Goal: Transaction & Acquisition: Subscribe to service/newsletter

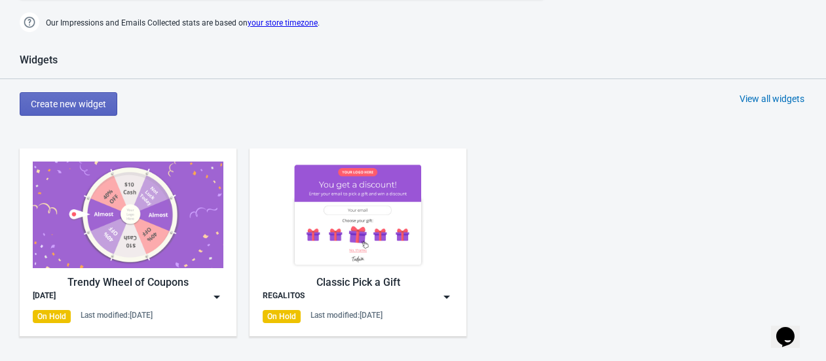
scroll to position [517, 0]
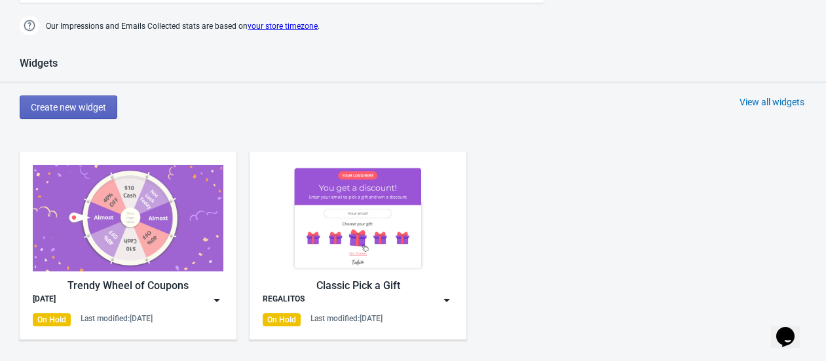
click at [143, 232] on img at bounding box center [128, 218] width 191 height 107
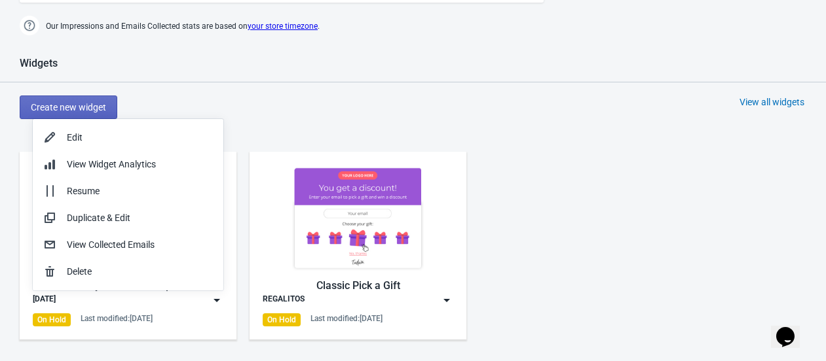
click at [334, 74] on div "Widgets" at bounding box center [413, 70] width 826 height 26
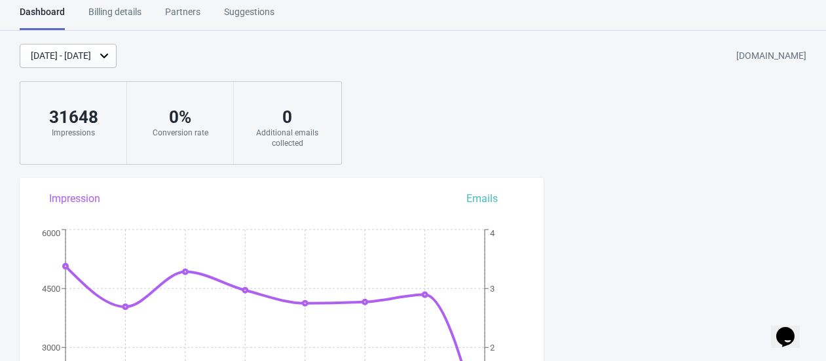
scroll to position [0, 0]
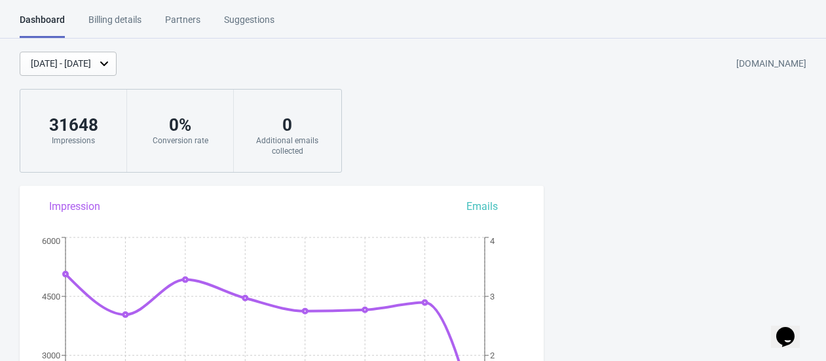
click at [120, 16] on div "Billing details" at bounding box center [114, 24] width 53 height 23
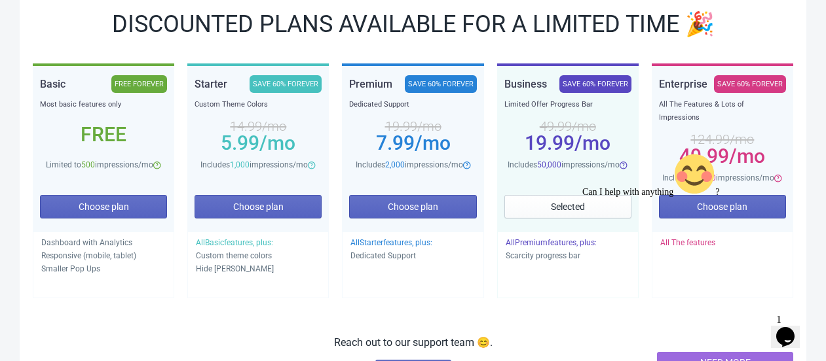
scroll to position [218, 0]
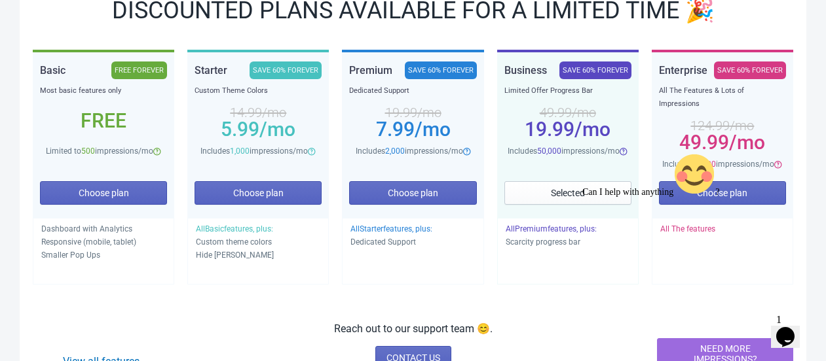
drag, startPoint x: 717, startPoint y: 180, endPoint x: 586, endPoint y: 251, distance: 149.1
click at [586, 198] on div "Can I help with anything ?" at bounding box center [700, 175] width 236 height 45
click at [702, 183] on div "Can I help with anything ?" at bounding box center [700, 175] width 236 height 45
click at [731, 177] on div "Can I help with anything ?" at bounding box center [700, 175] width 236 height 45
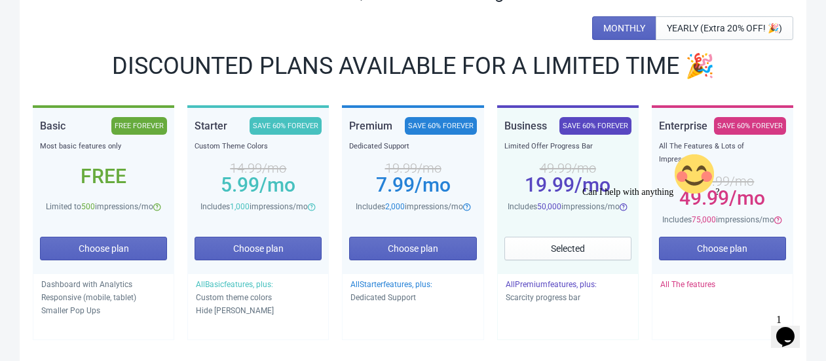
scroll to position [145, 0]
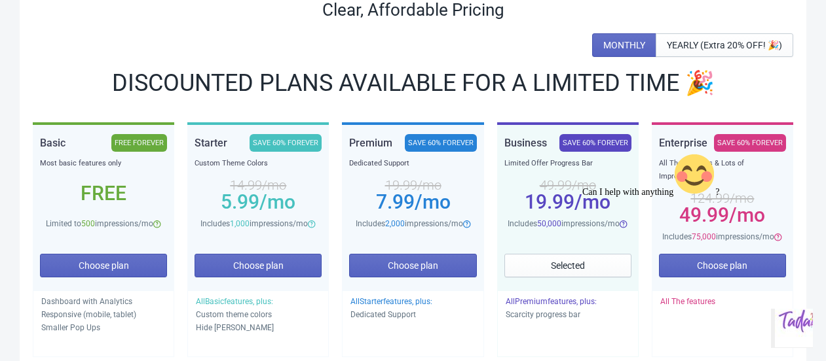
click at [582, 153] on icon "Chat attention grabber" at bounding box center [582, 153] width 0 height 0
click at [748, 254] on button "Choose plan" at bounding box center [722, 266] width 127 height 24
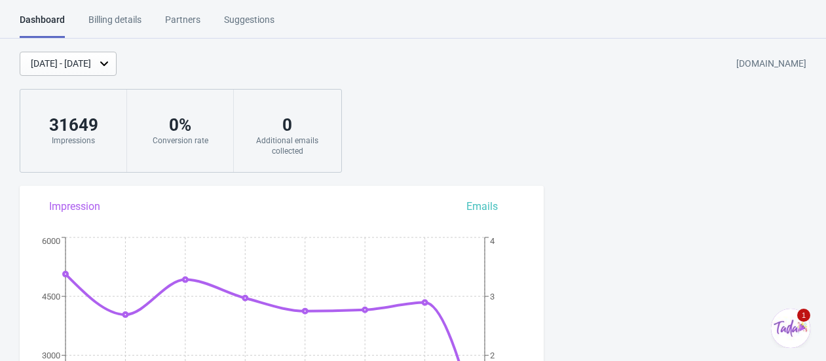
click at [132, 16] on div "Billing details" at bounding box center [114, 24] width 53 height 23
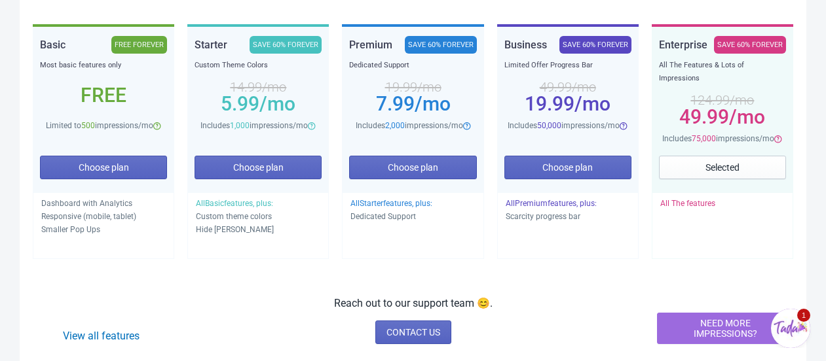
scroll to position [218, 0]
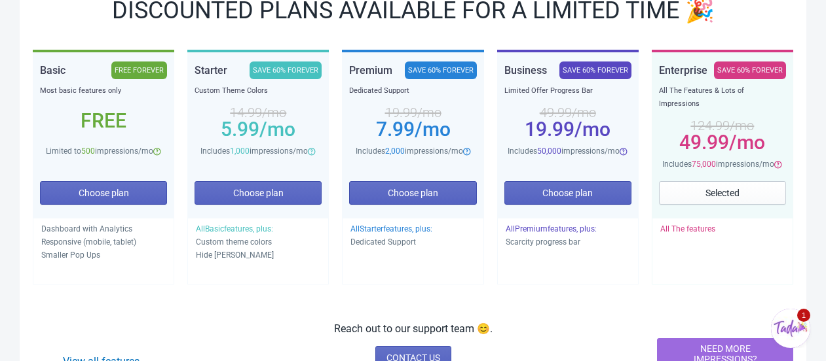
click at [735, 131] on span "/mo" at bounding box center [747, 142] width 36 height 23
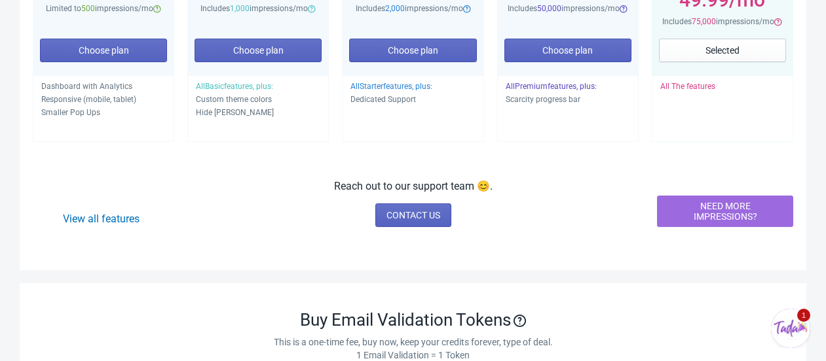
scroll to position [363, 0]
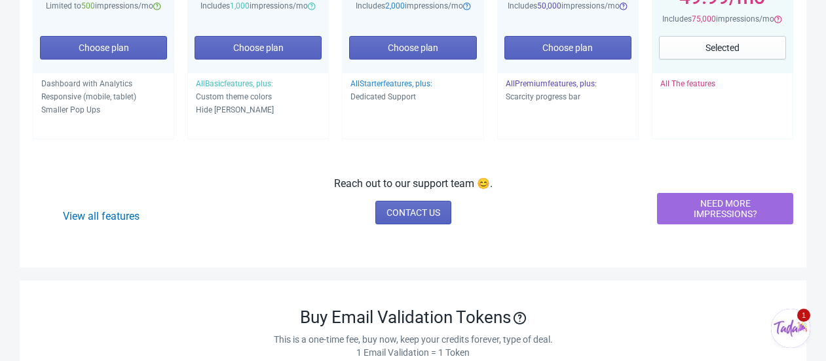
click at [718, 199] on span "NEED MORE IMPRESSIONS?" at bounding box center [725, 208] width 114 height 21
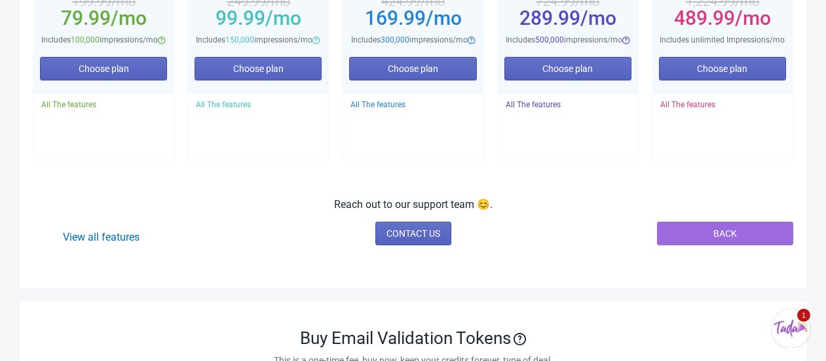
scroll to position [291, 0]
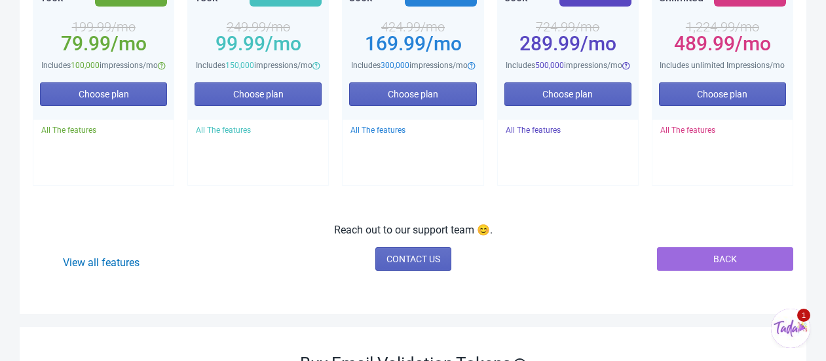
click at [602, 223] on div "Clear, Affordable Pricing MONTHLY YEARLY (Extra 20% OFF! 🎉) Need a larger plan?…" at bounding box center [413, 39] width 786 height 551
click at [737, 100] on span "Choose plan" at bounding box center [722, 94] width 50 height 10
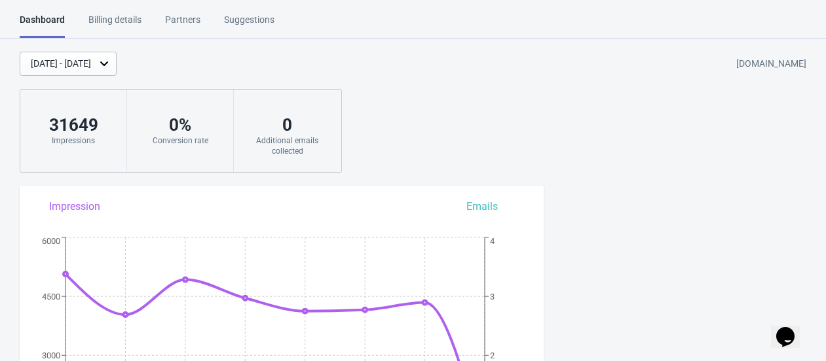
click at [91, 57] on div "[DATE] - [DATE]" at bounding box center [61, 64] width 60 height 14
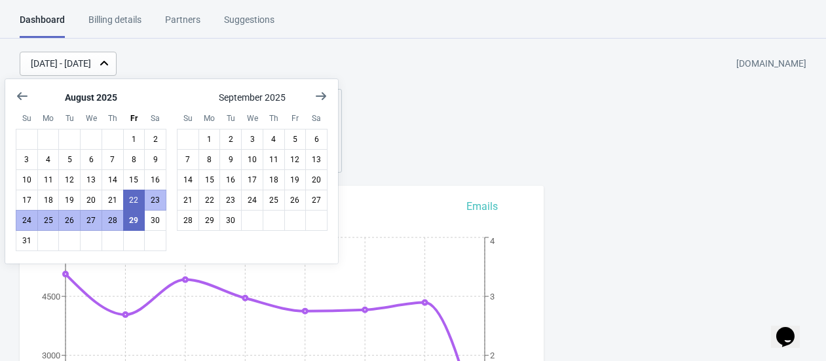
click at [140, 13] on div "Billing details" at bounding box center [114, 24] width 53 height 23
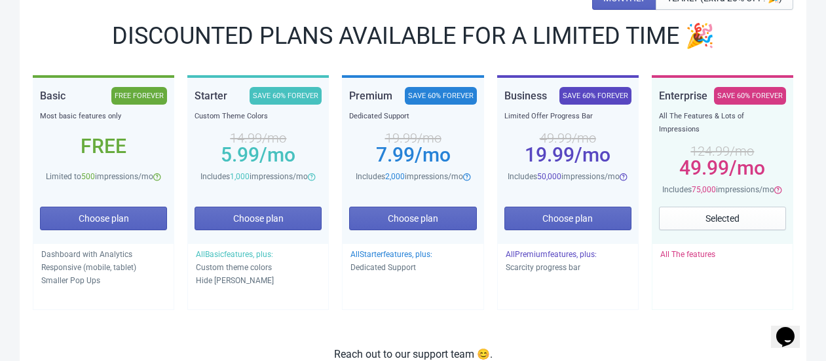
scroll to position [218, 0]
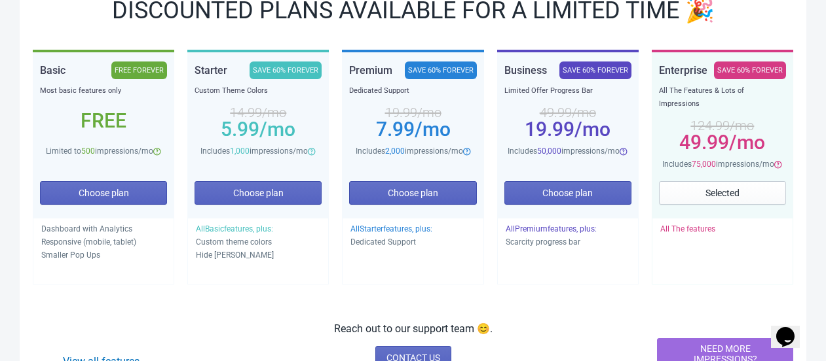
click at [711, 111] on div "124.99 /mo 49.99 /mo" at bounding box center [722, 134] width 127 height 47
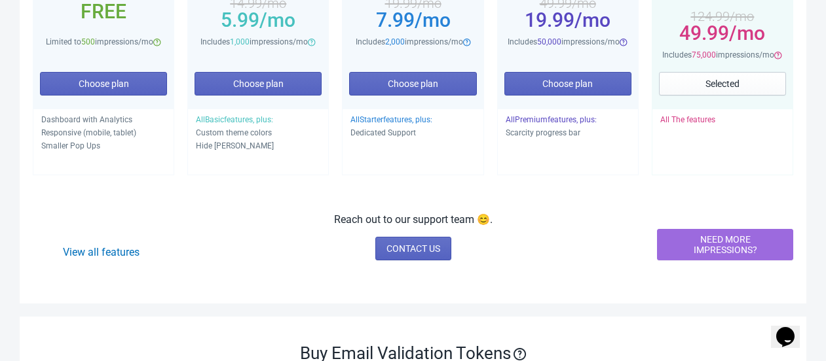
scroll to position [363, 0]
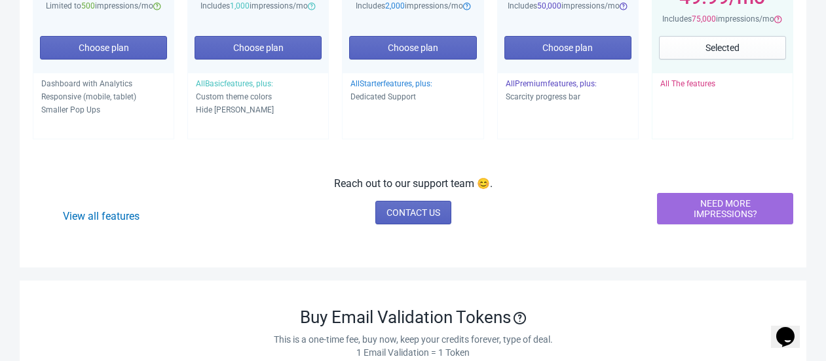
click at [722, 202] on span "NEED MORE IMPRESSIONS?" at bounding box center [725, 208] width 114 height 21
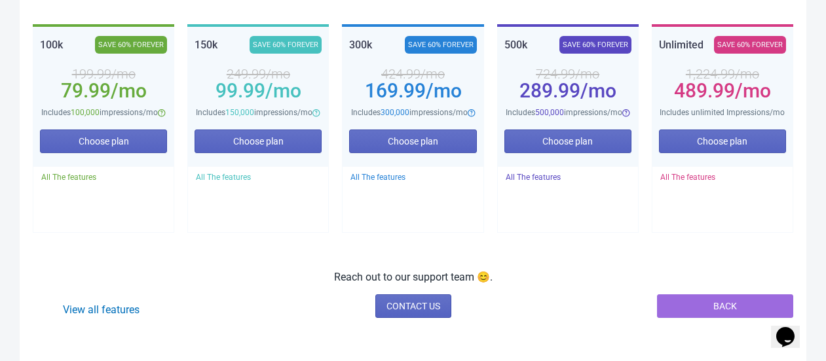
scroll to position [218, 0]
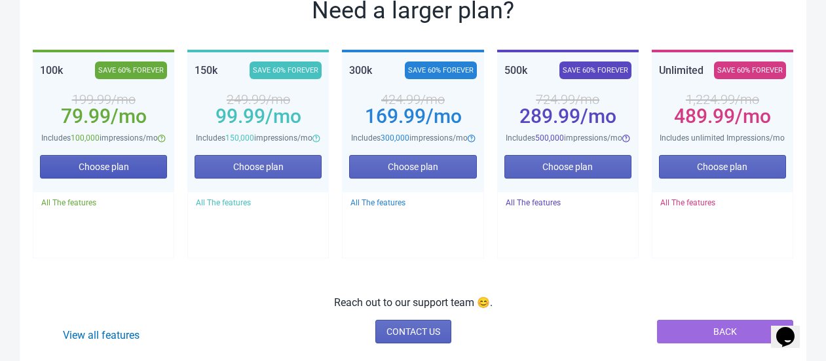
click at [107, 172] on span "Choose plan" at bounding box center [104, 167] width 50 height 10
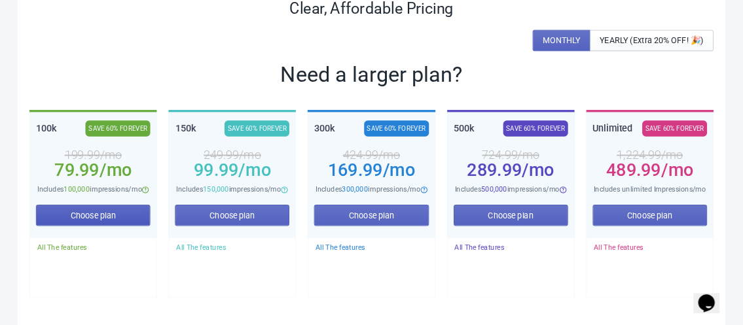
scroll to position [145, 0]
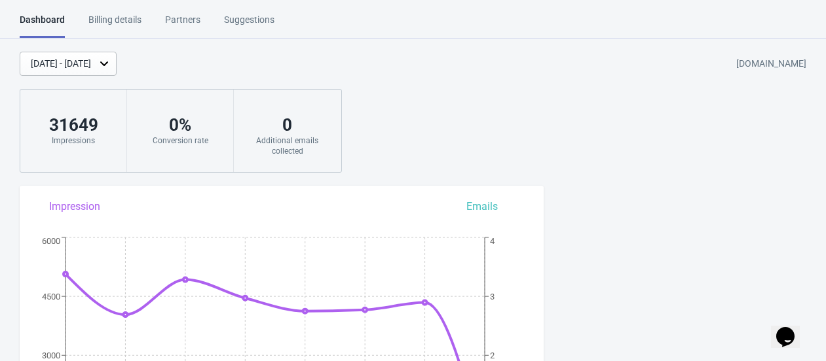
click at [116, 17] on div "Billing details" at bounding box center [114, 24] width 53 height 23
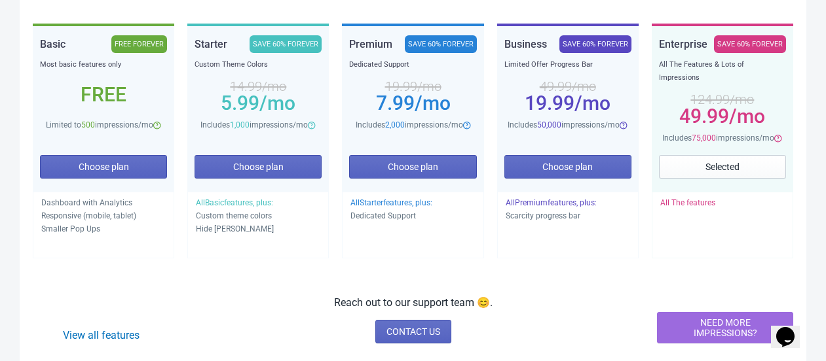
scroll to position [291, 0]
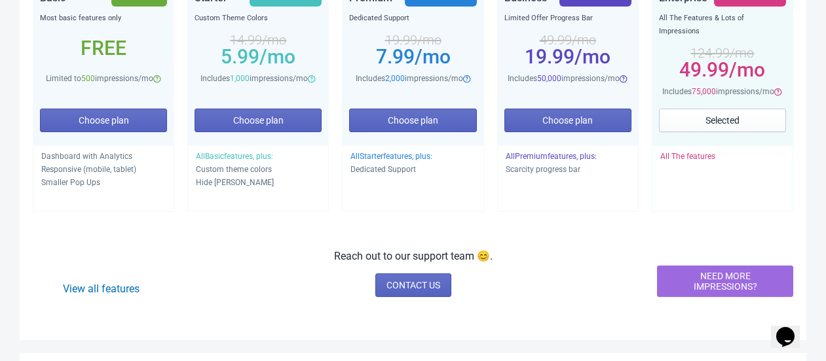
click at [731, 271] on span "NEED MORE IMPRESSIONS?" at bounding box center [725, 281] width 114 height 21
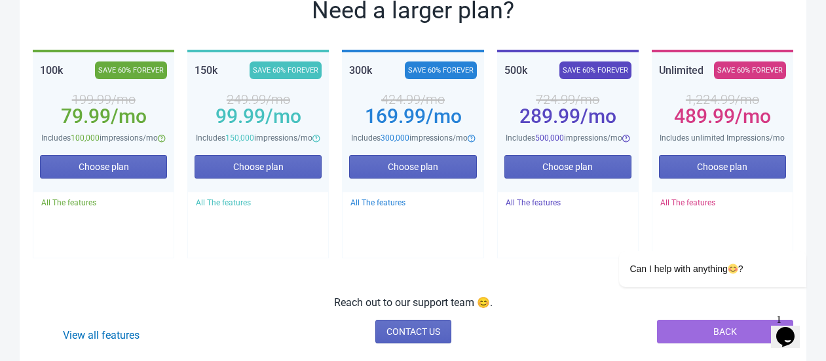
scroll to position [0, 0]
